Goal: Information Seeking & Learning: Find specific page/section

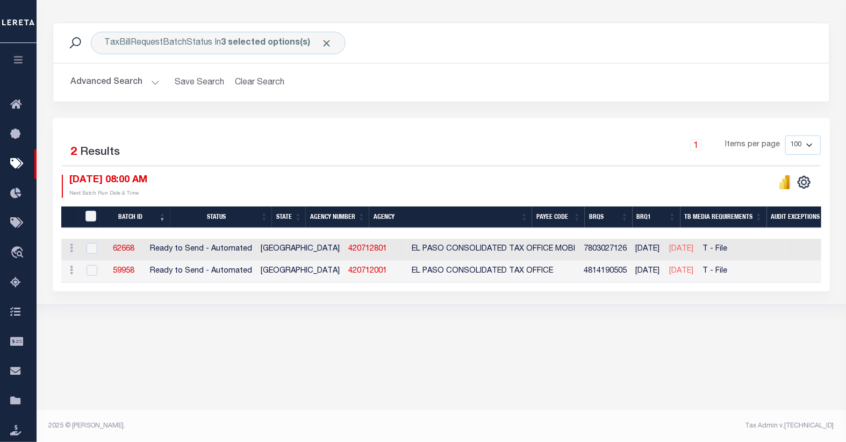
scroll to position [127, 0]
click at [17, 105] on icon at bounding box center [18, 104] width 17 height 13
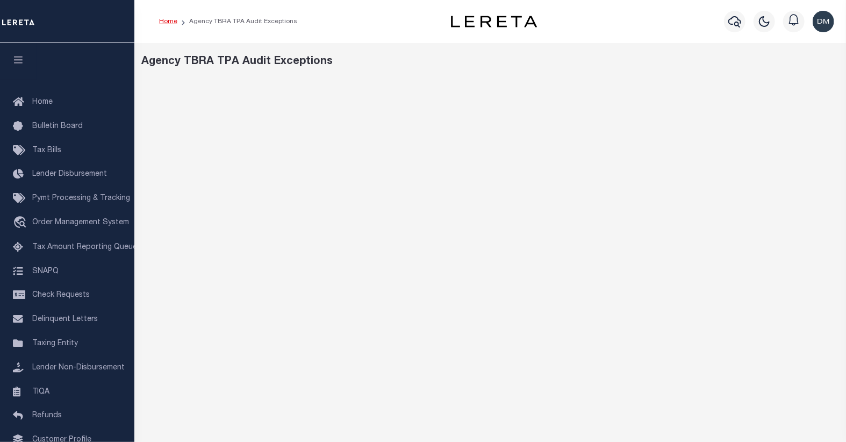
click at [163, 23] on link "Home" at bounding box center [168, 21] width 18 height 6
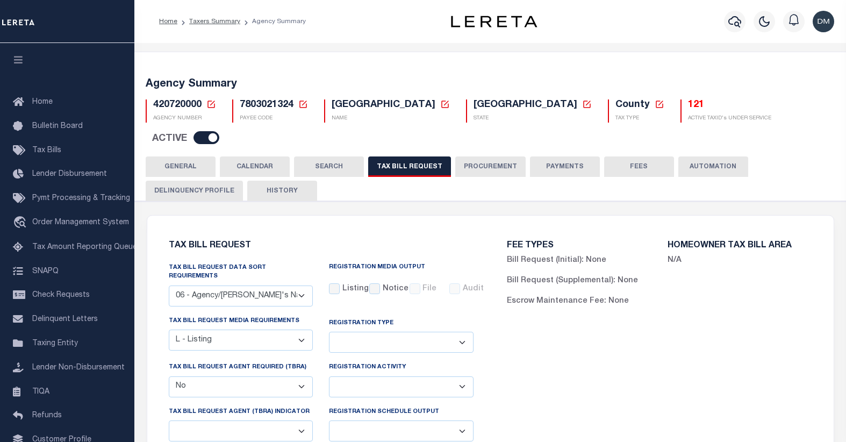
select select "29"
select select "20"
select select "false"
select select
click at [208, 103] on icon at bounding box center [212, 105] width 8 height 8
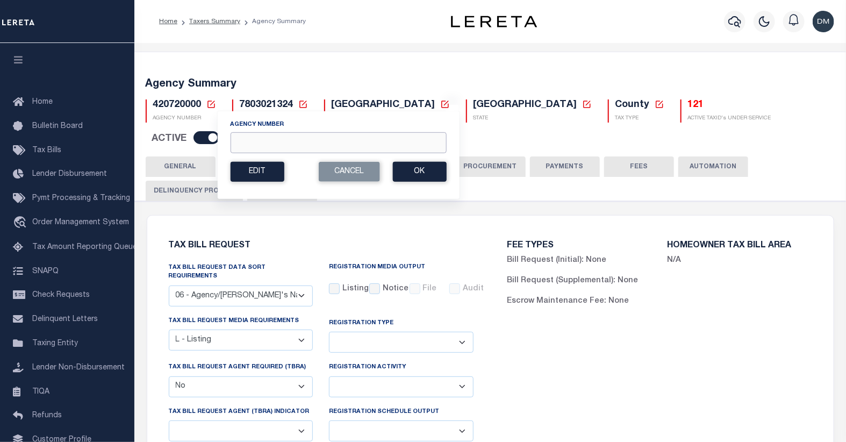
click at [389, 147] on input "Agency Number" at bounding box center [338, 142] width 216 height 21
type input "270020000"
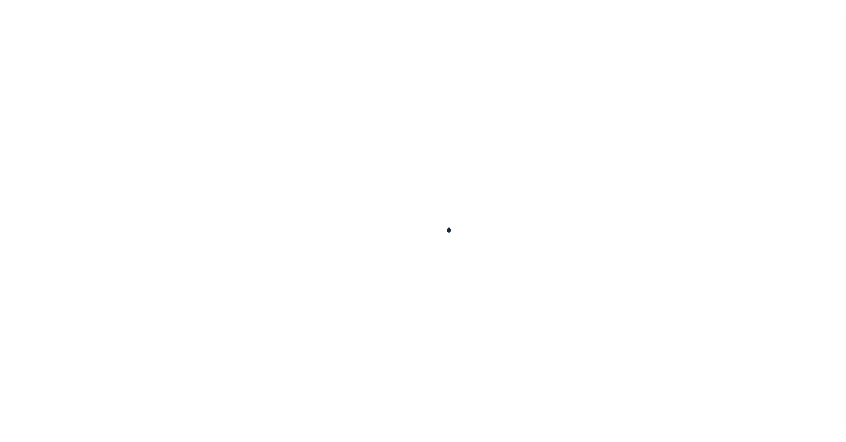
select select
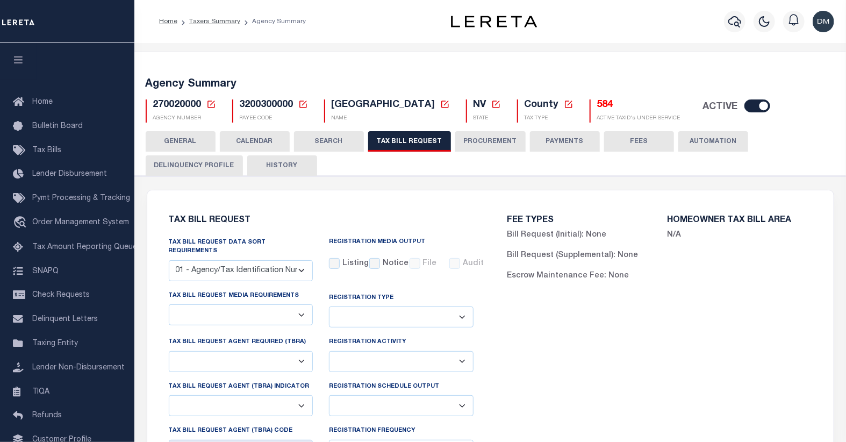
select select "28"
select select "22"
select select "false"
select select "14"
select select "1"
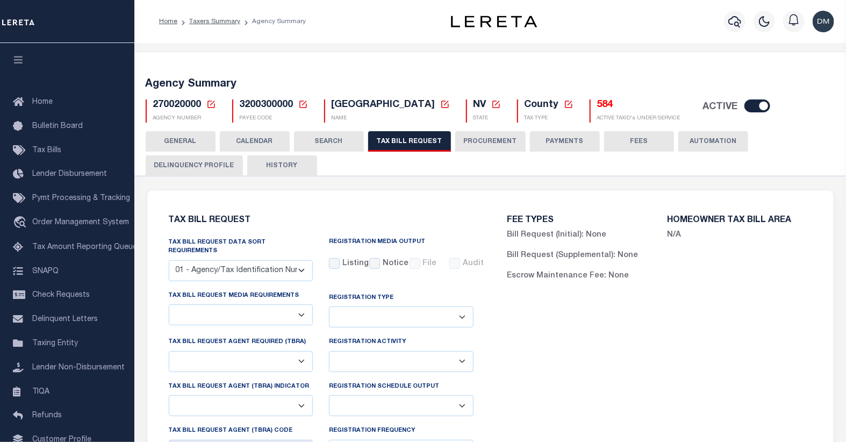
select select
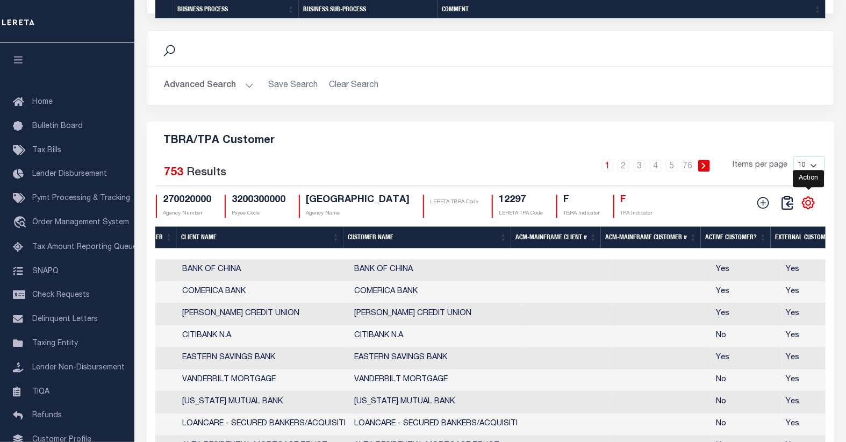
click at [810, 210] on icon "" at bounding box center [809, 203] width 14 height 14
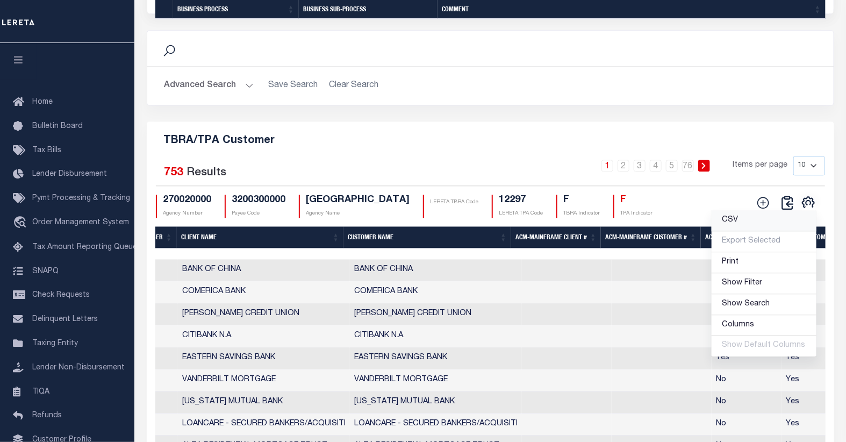
click at [734, 224] on span "CSV" at bounding box center [731, 220] width 16 height 8
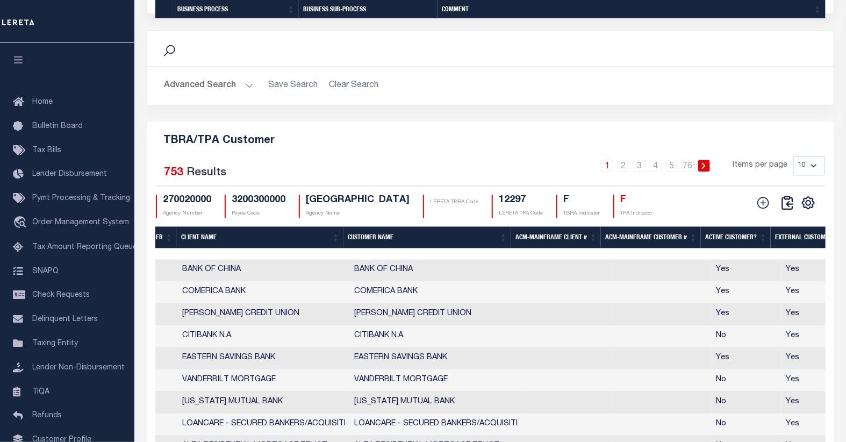
click at [219, 122] on div "Search Advanced Search Save Search Clear Search Is Is" at bounding box center [491, 75] width 704 height 91
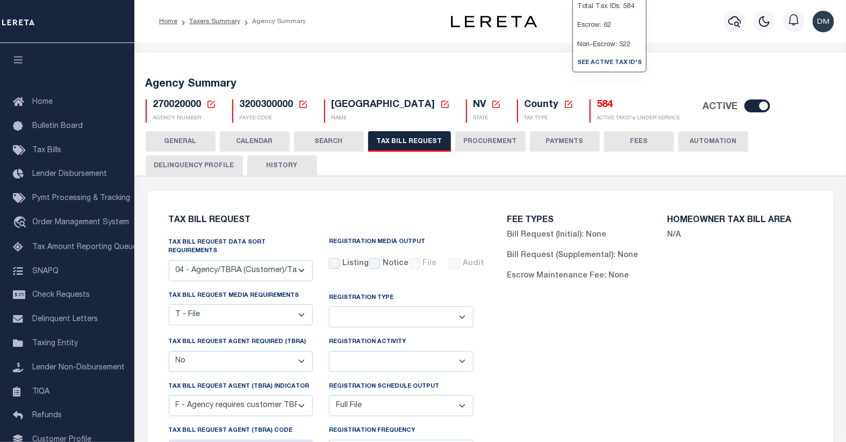
click at [597, 105] on h5 "584" at bounding box center [638, 105] width 83 height 12
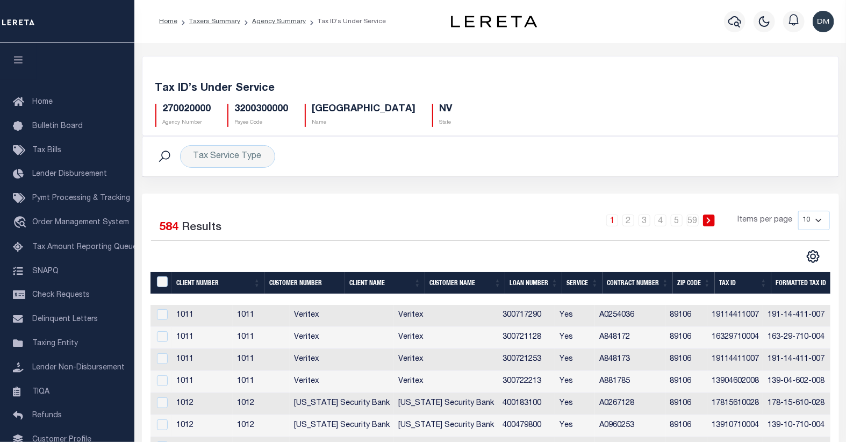
click at [728, 285] on th "Tax ID" at bounding box center [743, 283] width 56 height 22
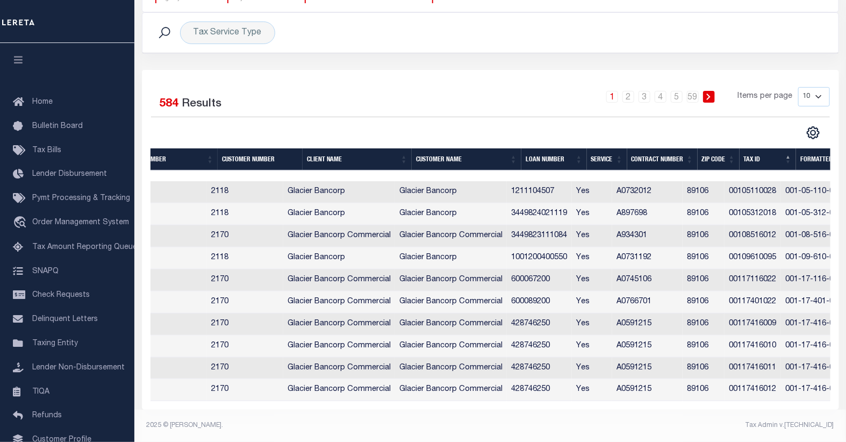
scroll to position [0, 58]
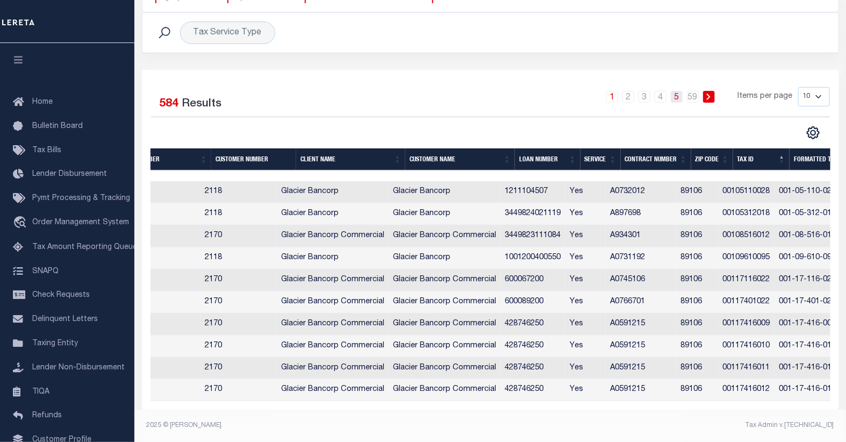
click at [677, 91] on link "5" at bounding box center [677, 97] width 12 height 12
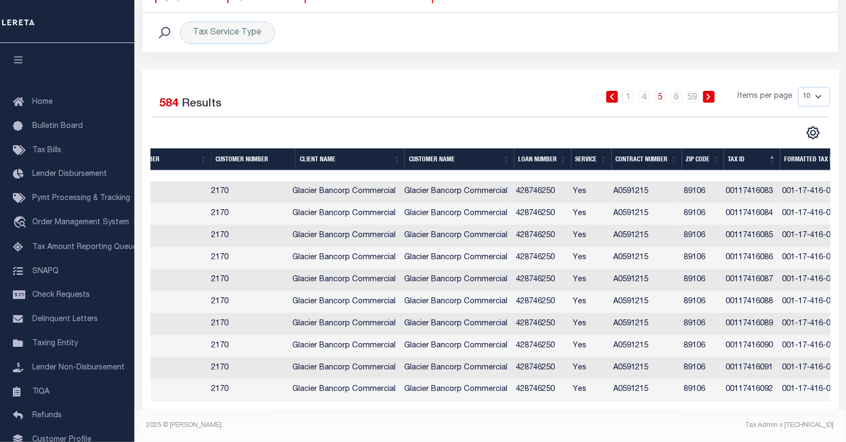
click at [711, 94] on icon at bounding box center [709, 97] width 5 height 6
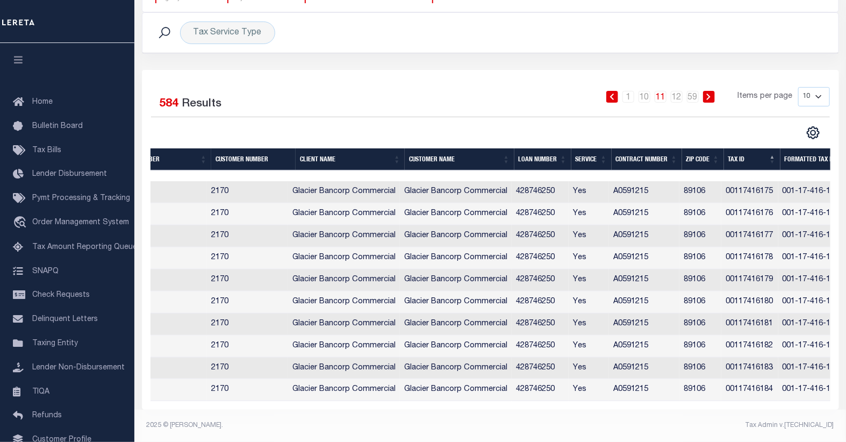
click at [711, 94] on icon at bounding box center [709, 97] width 5 height 6
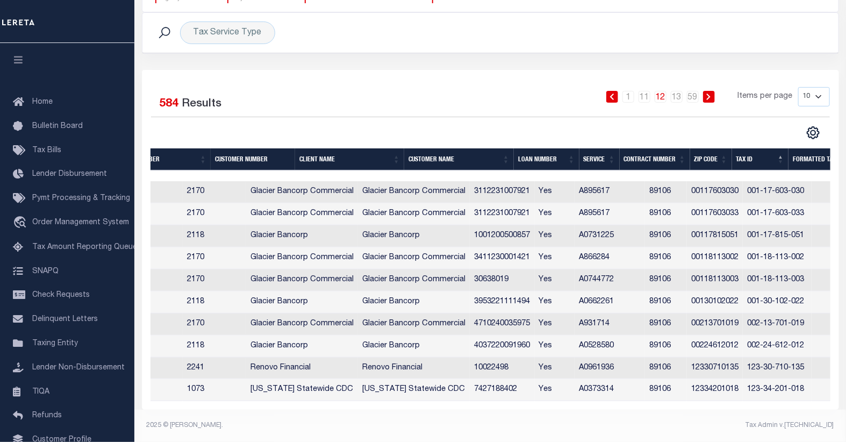
click at [711, 94] on icon at bounding box center [709, 97] width 5 height 6
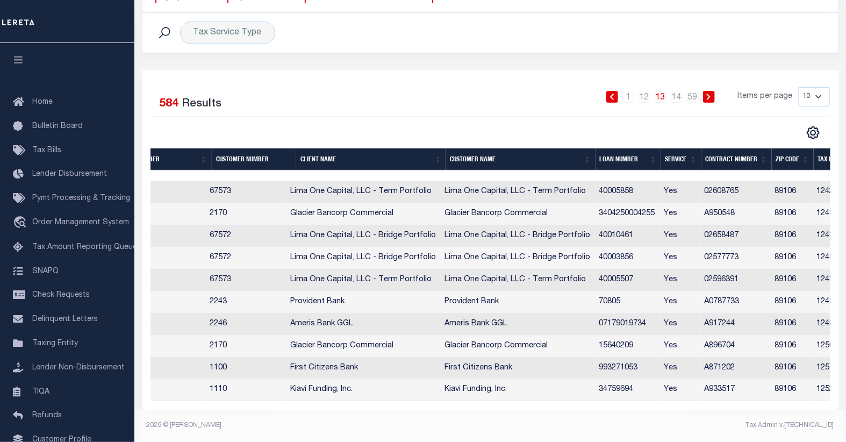
click at [711, 94] on icon at bounding box center [709, 97] width 5 height 6
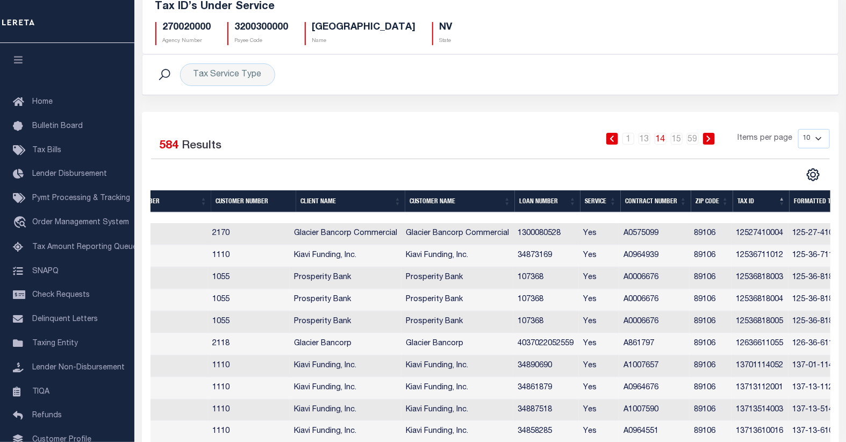
scroll to position [131, 0]
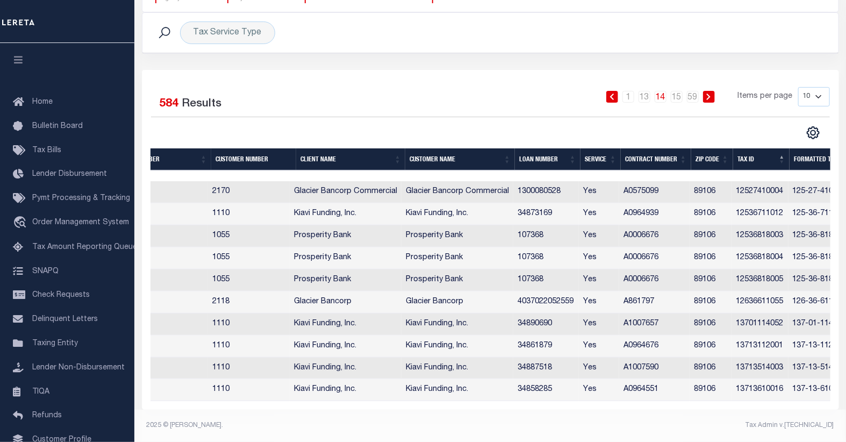
click at [708, 94] on icon at bounding box center [709, 97] width 5 height 6
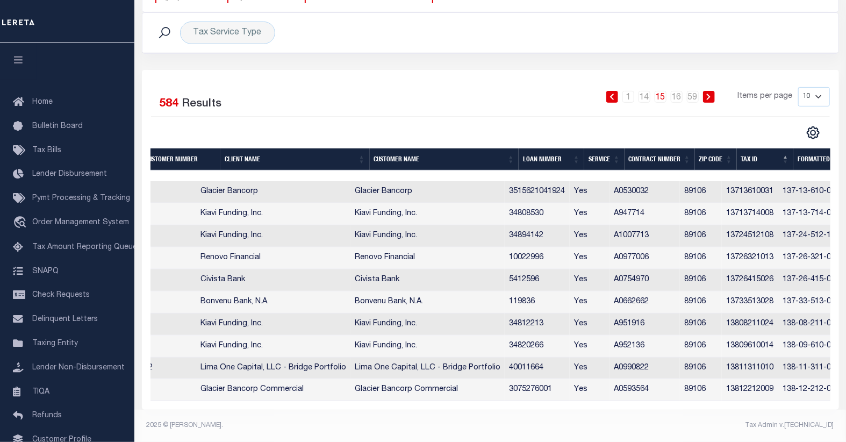
scroll to position [0, 133]
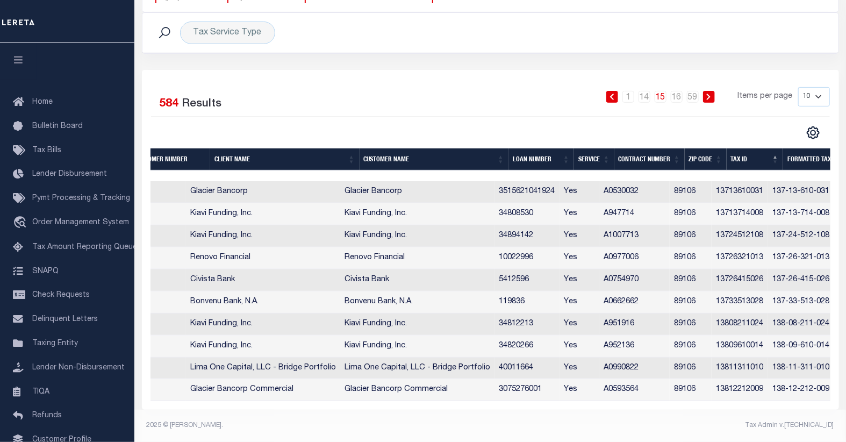
click at [710, 94] on icon at bounding box center [709, 97] width 4 height 6
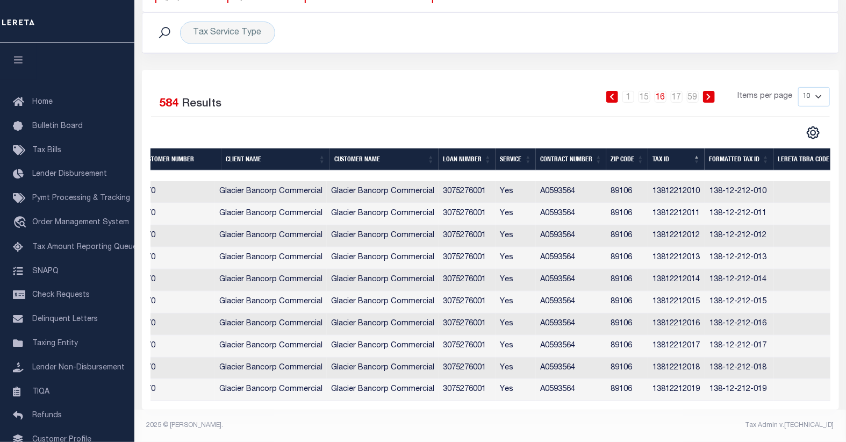
click at [710, 94] on icon at bounding box center [709, 97] width 4 height 6
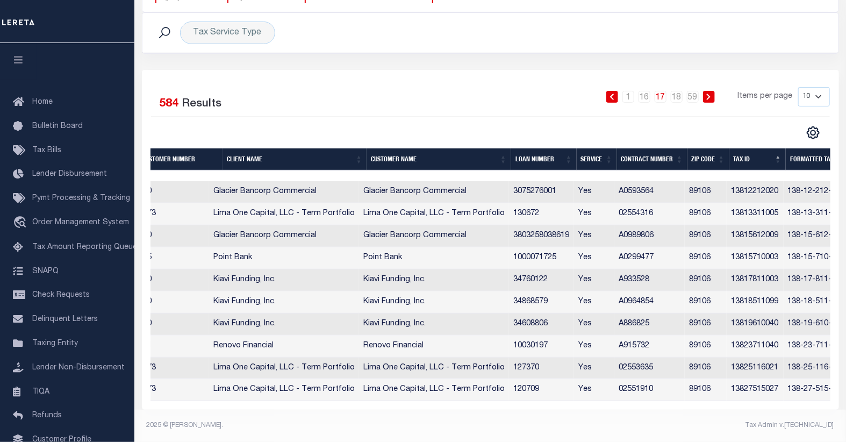
click at [710, 94] on icon at bounding box center [709, 97] width 4 height 6
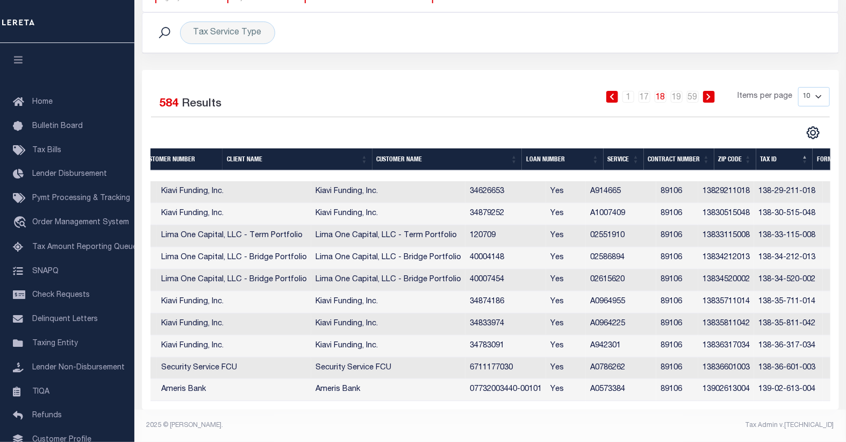
click at [710, 94] on icon at bounding box center [709, 97] width 4 height 6
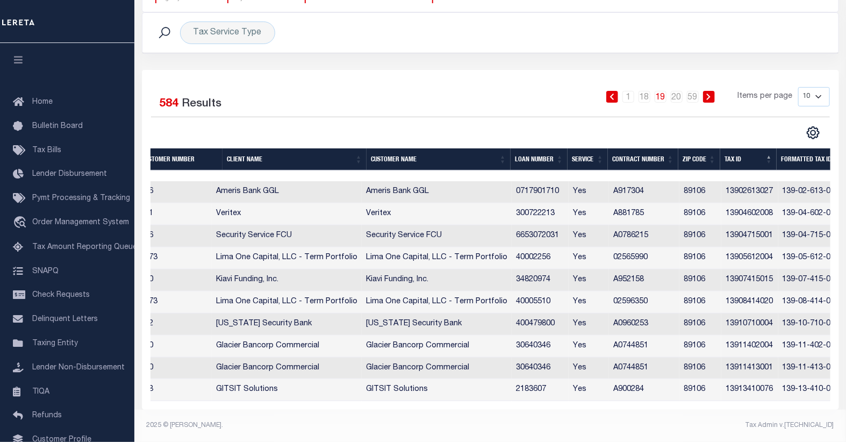
click at [615, 94] on icon at bounding box center [612, 97] width 5 height 6
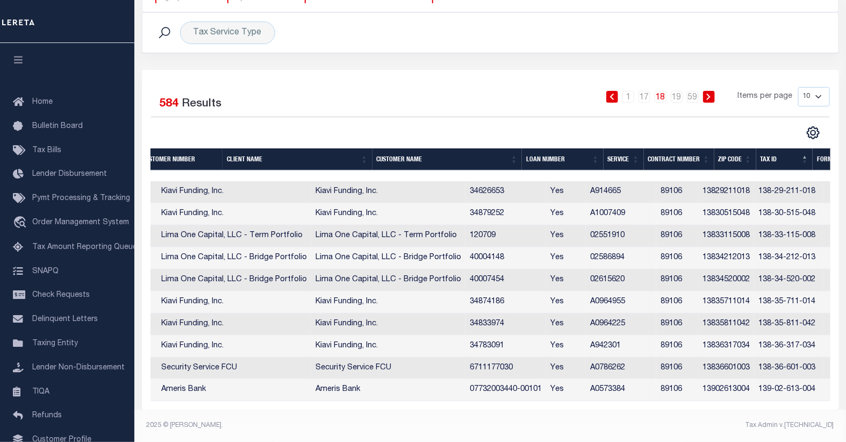
click at [615, 94] on icon at bounding box center [612, 97] width 5 height 6
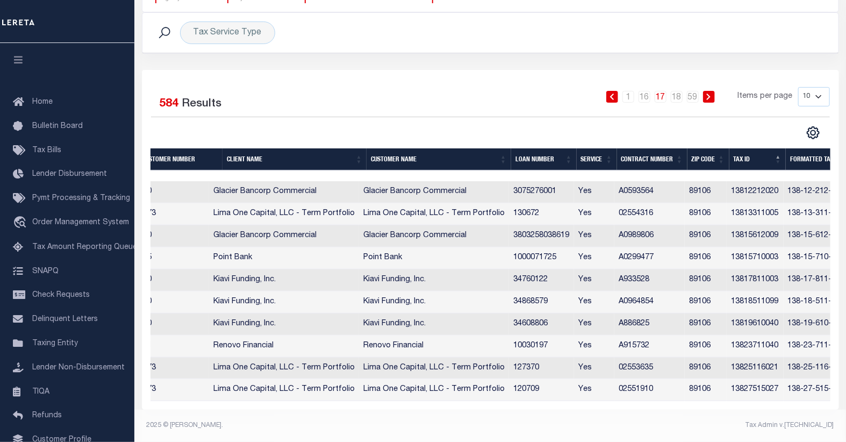
click at [615, 94] on icon at bounding box center [612, 97] width 5 height 6
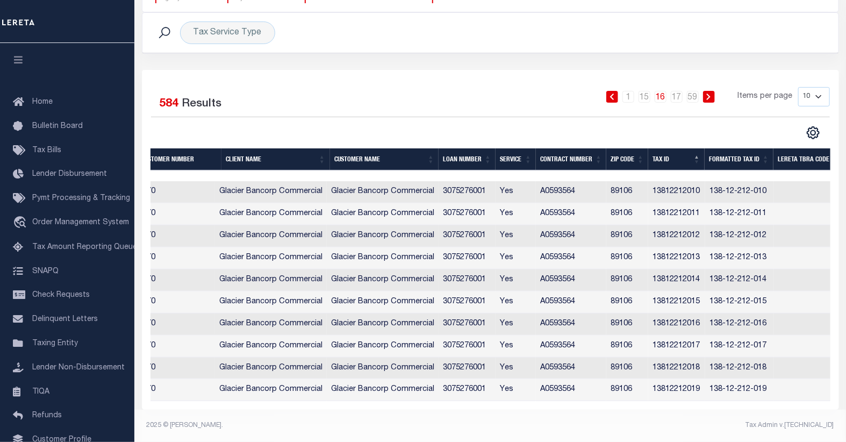
click at [615, 94] on icon at bounding box center [612, 97] width 5 height 6
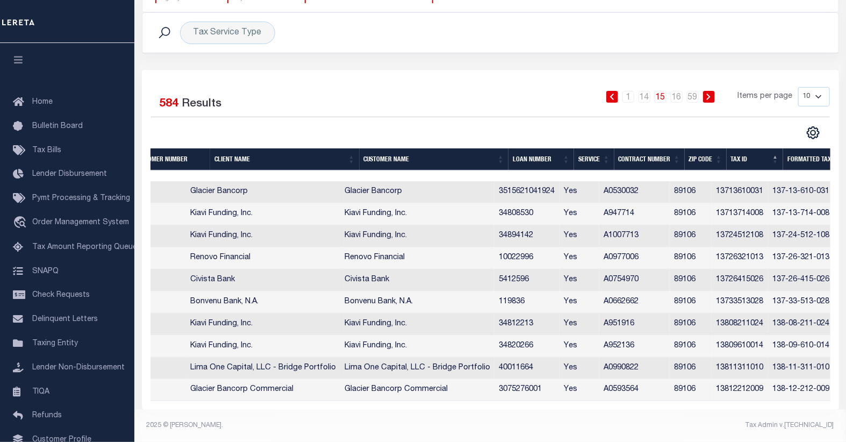
click at [711, 94] on icon at bounding box center [709, 97] width 4 height 6
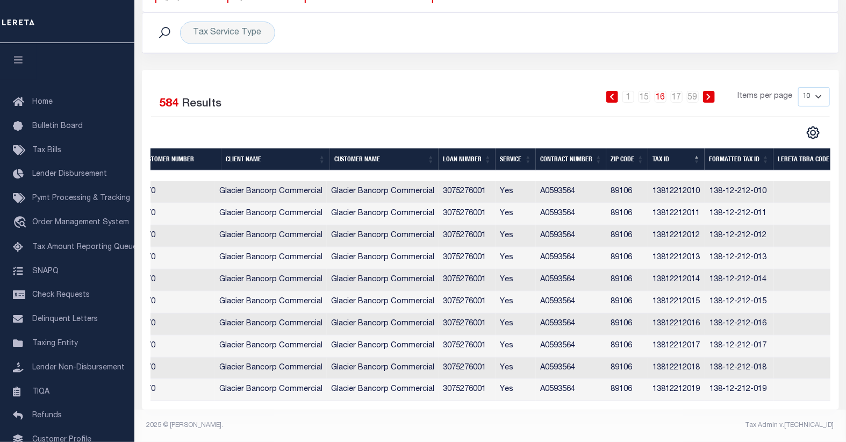
click at [711, 94] on icon at bounding box center [709, 97] width 4 height 6
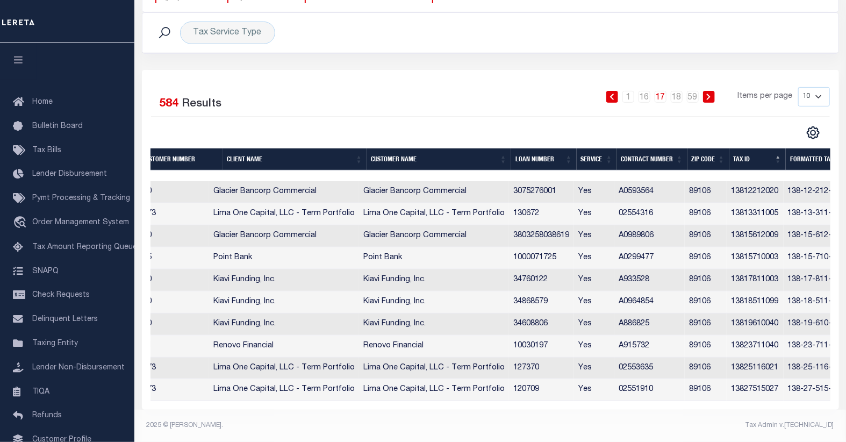
click at [711, 94] on icon at bounding box center [709, 97] width 5 height 6
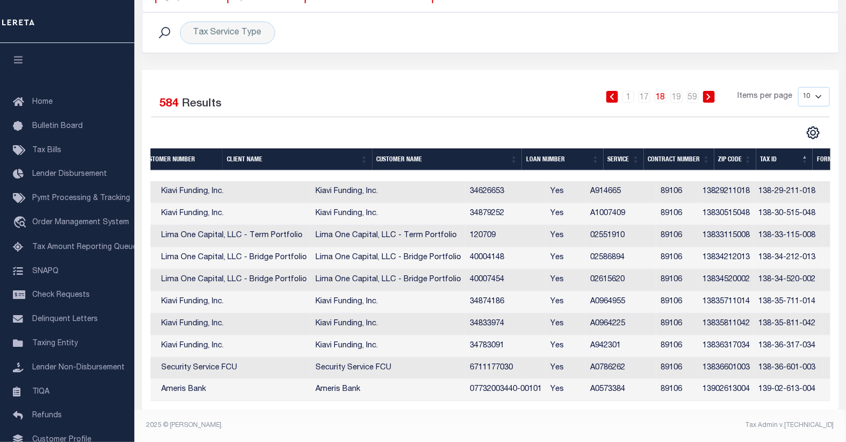
click at [711, 94] on icon at bounding box center [709, 97] width 5 height 6
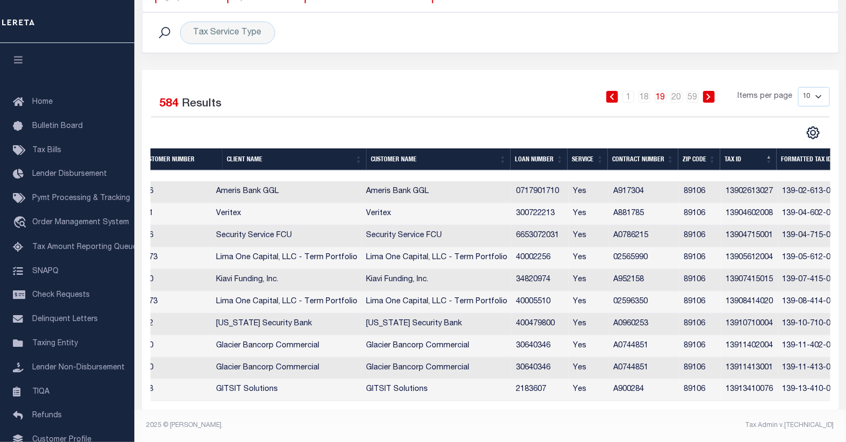
click at [711, 94] on icon at bounding box center [709, 97] width 5 height 6
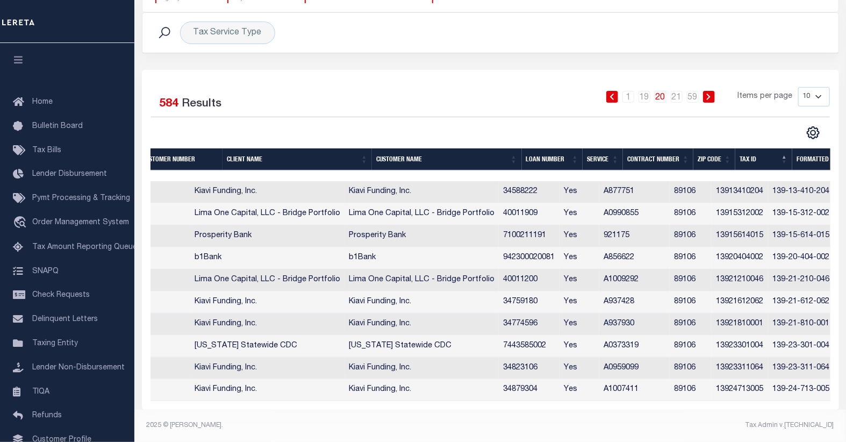
click at [711, 94] on icon at bounding box center [709, 97] width 5 height 6
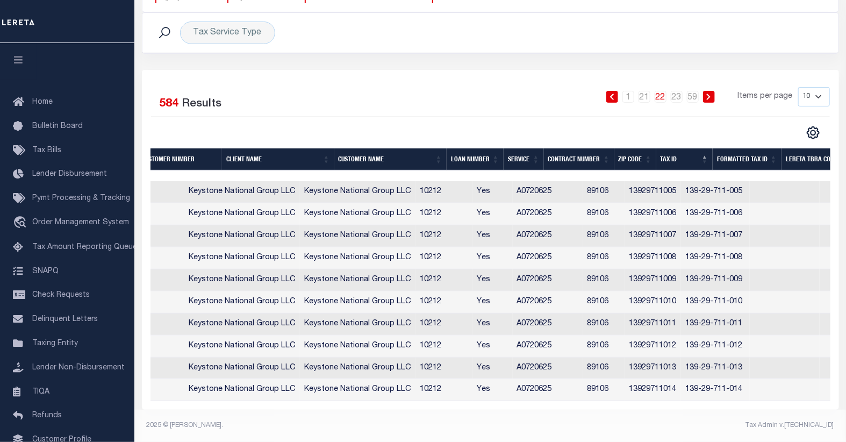
click at [711, 94] on icon at bounding box center [709, 97] width 5 height 6
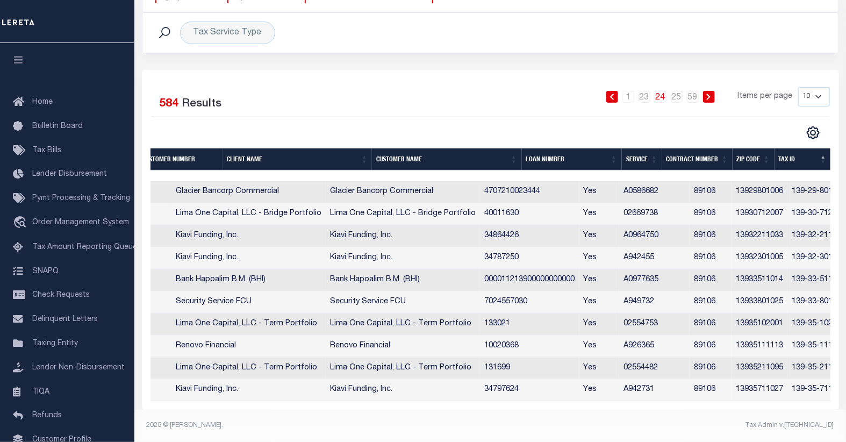
click at [711, 94] on icon at bounding box center [709, 97] width 5 height 6
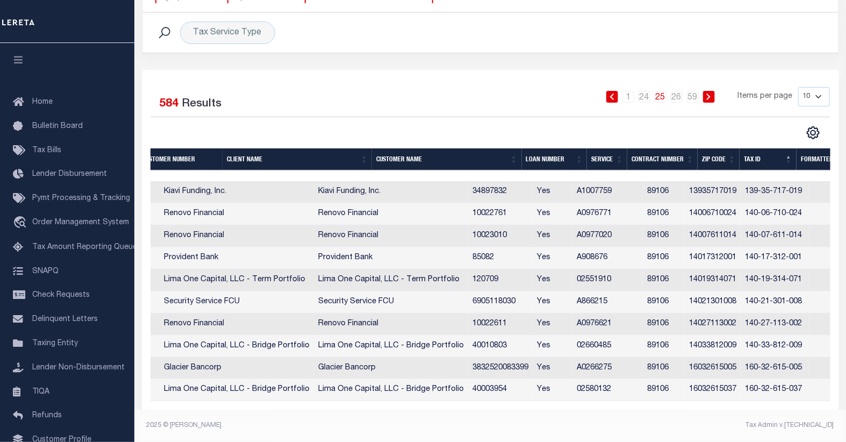
click at [711, 94] on icon at bounding box center [709, 97] width 5 height 6
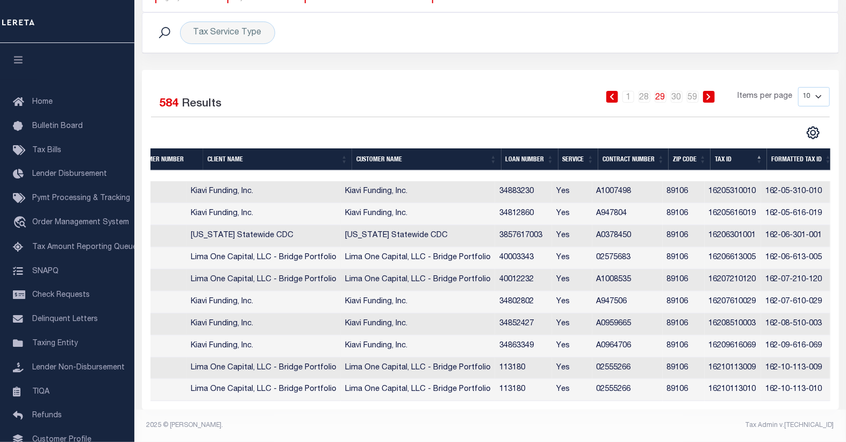
click at [711, 94] on icon at bounding box center [709, 97] width 5 height 6
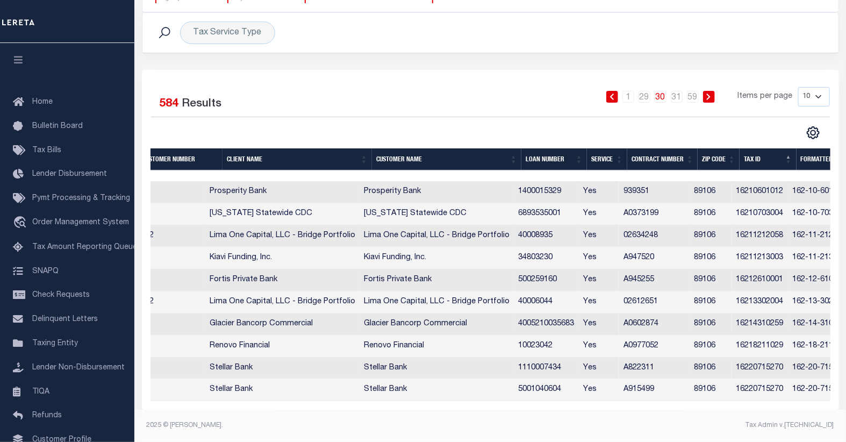
click at [711, 94] on icon at bounding box center [709, 97] width 5 height 6
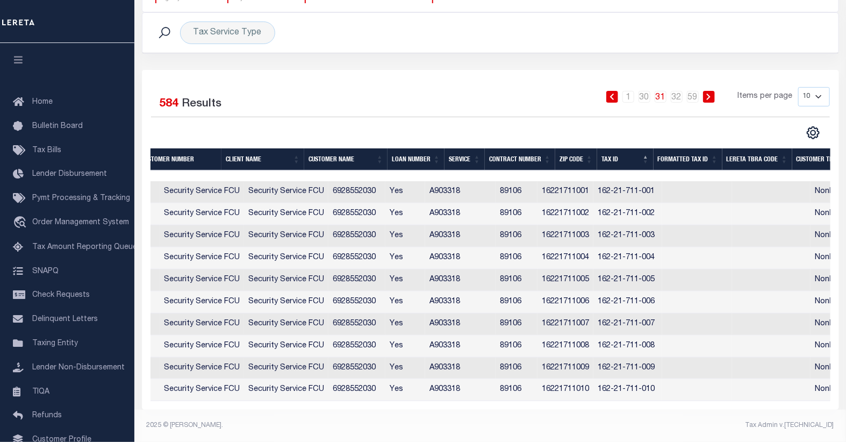
click at [711, 94] on icon at bounding box center [709, 97] width 5 height 6
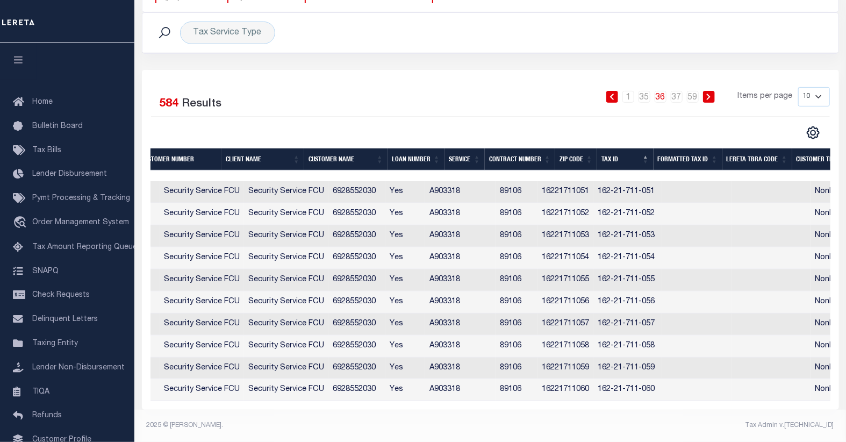
click at [711, 94] on icon at bounding box center [709, 97] width 5 height 6
click at [708, 94] on icon at bounding box center [709, 97] width 5 height 6
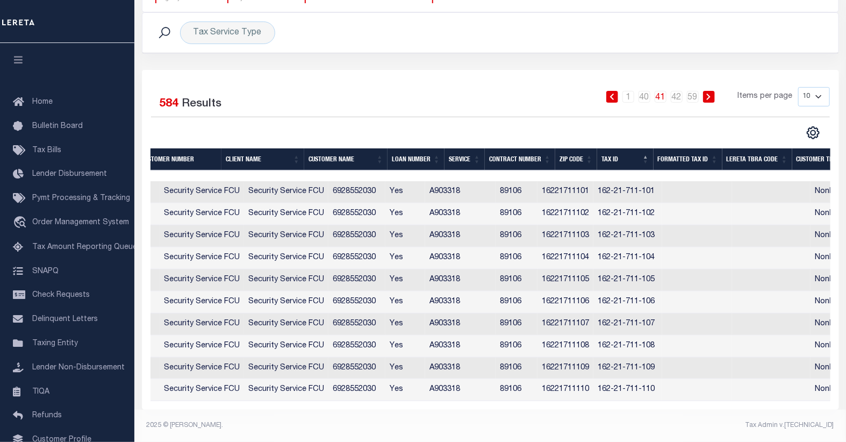
click at [708, 94] on icon at bounding box center [709, 97] width 5 height 6
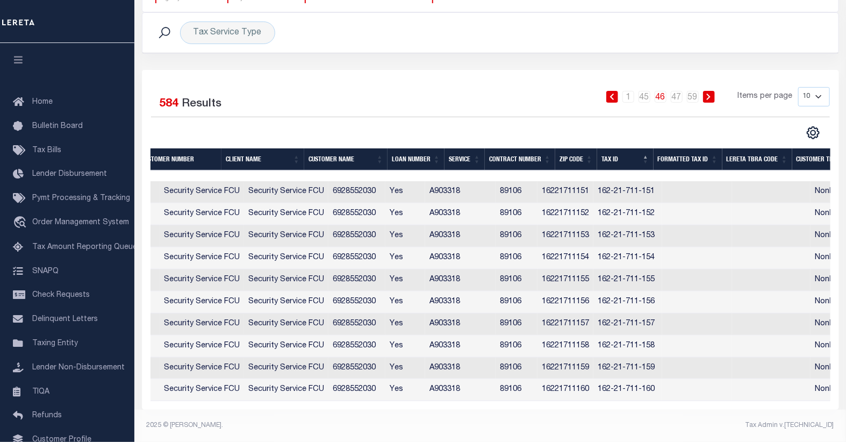
click at [708, 94] on icon at bounding box center [709, 97] width 5 height 6
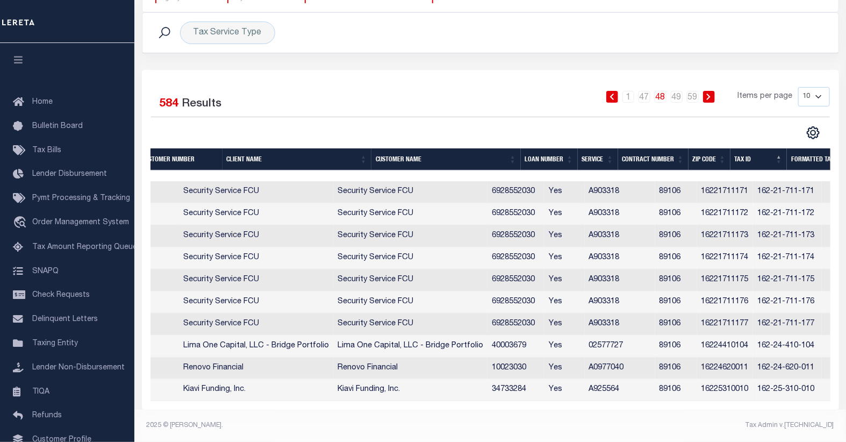
click at [708, 94] on icon at bounding box center [709, 97] width 5 height 6
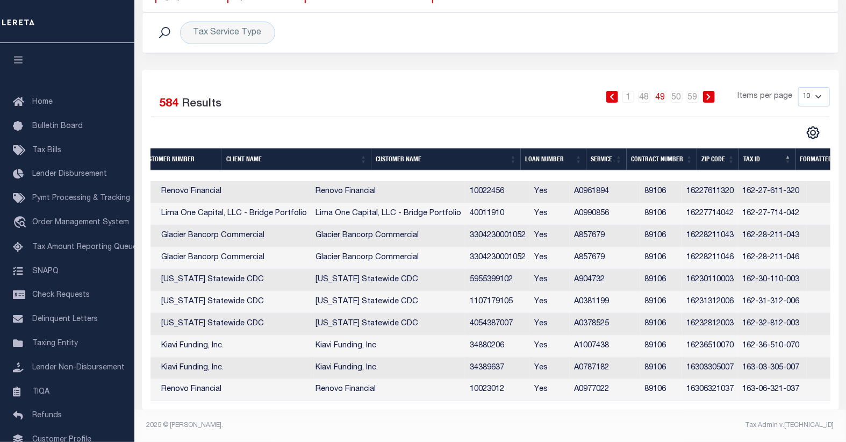
click at [708, 94] on icon at bounding box center [709, 97] width 5 height 6
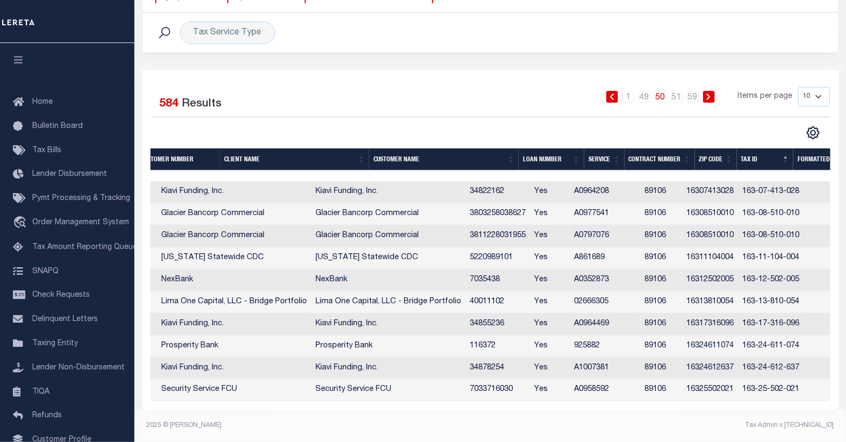
click at [708, 94] on icon at bounding box center [709, 97] width 5 height 6
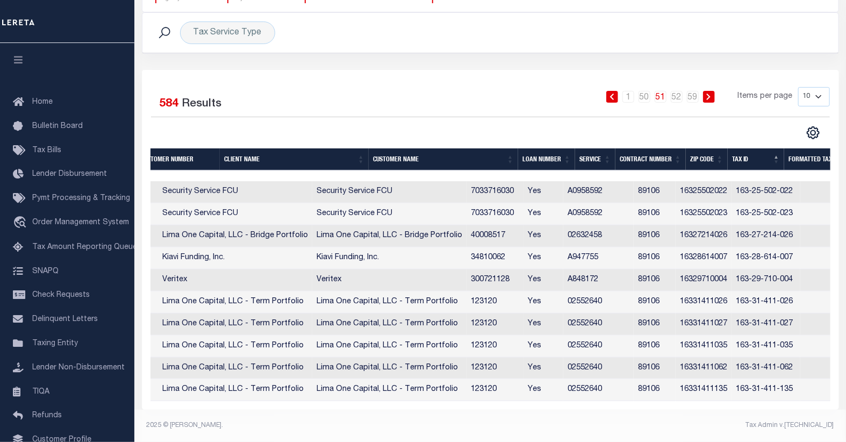
click at [708, 94] on icon at bounding box center [709, 97] width 5 height 6
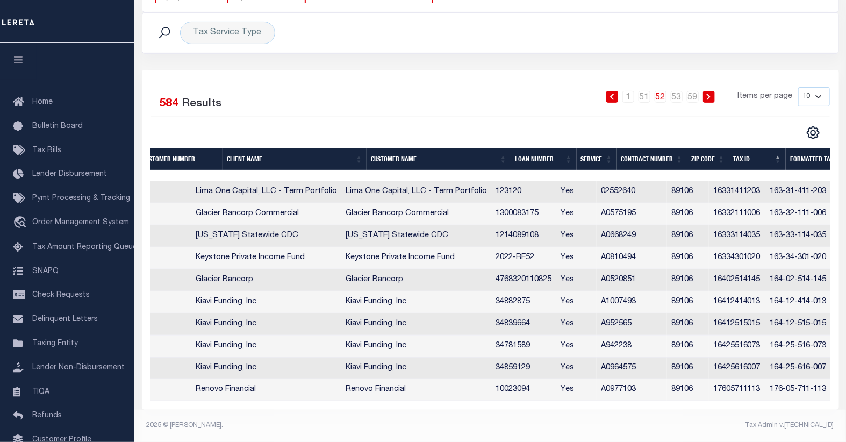
click at [708, 94] on icon at bounding box center [709, 97] width 5 height 6
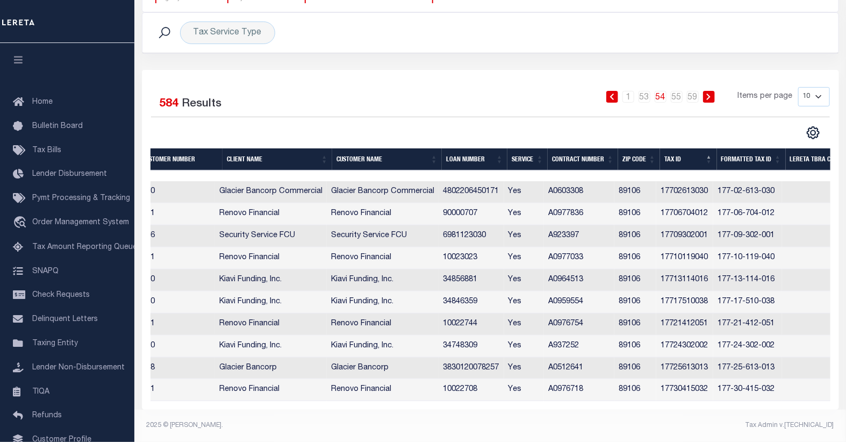
click at [708, 94] on icon at bounding box center [709, 97] width 5 height 6
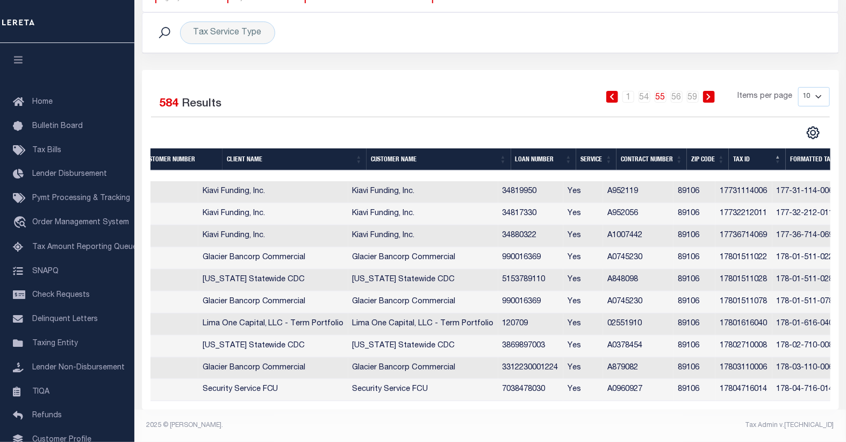
click at [708, 94] on icon at bounding box center [709, 97] width 5 height 6
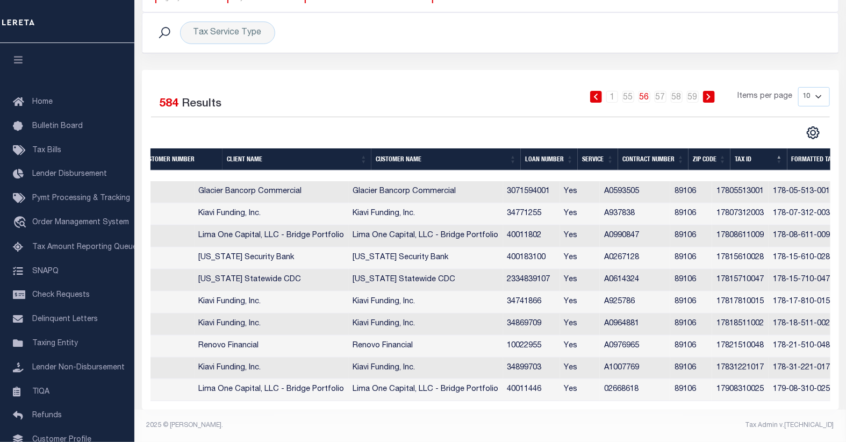
click at [708, 94] on icon at bounding box center [709, 97] width 5 height 6
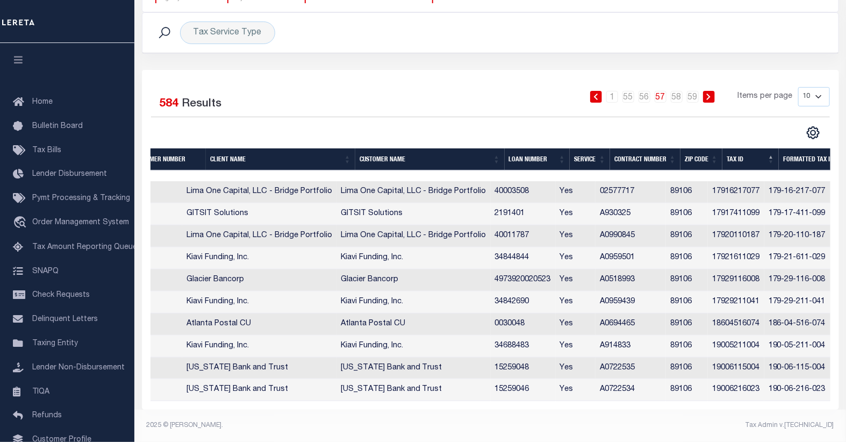
click at [708, 94] on icon at bounding box center [709, 97] width 5 height 6
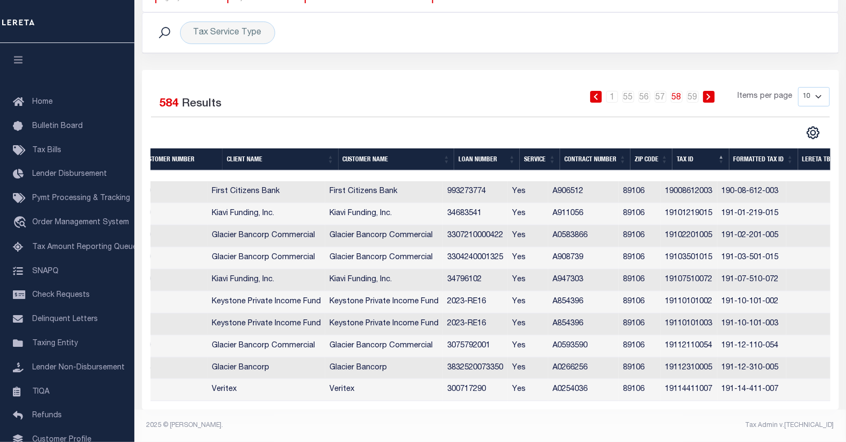
click at [708, 94] on icon at bounding box center [709, 97] width 5 height 6
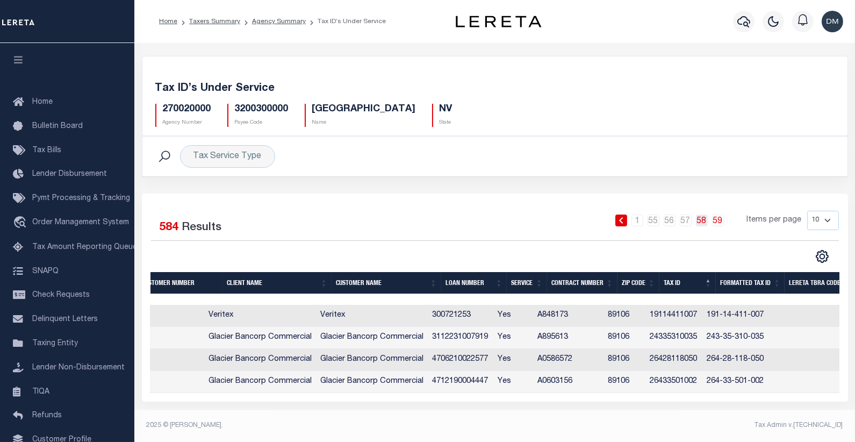
click at [705, 224] on link "58" at bounding box center [702, 221] width 12 height 12
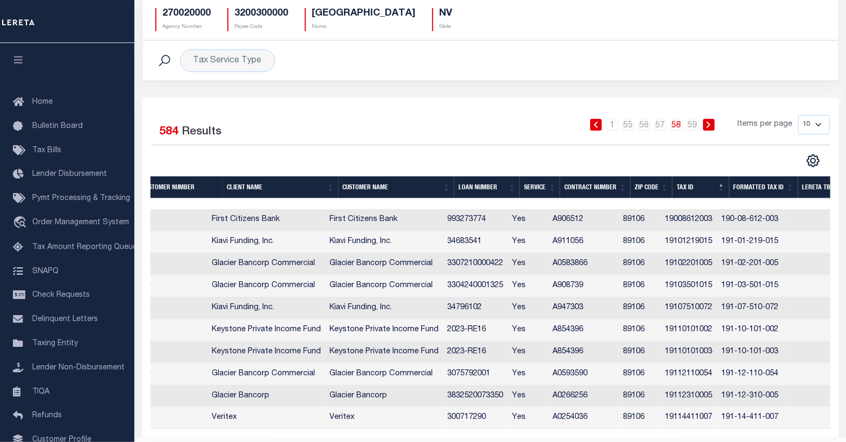
scroll to position [119, 0]
